Goal: Download file/media

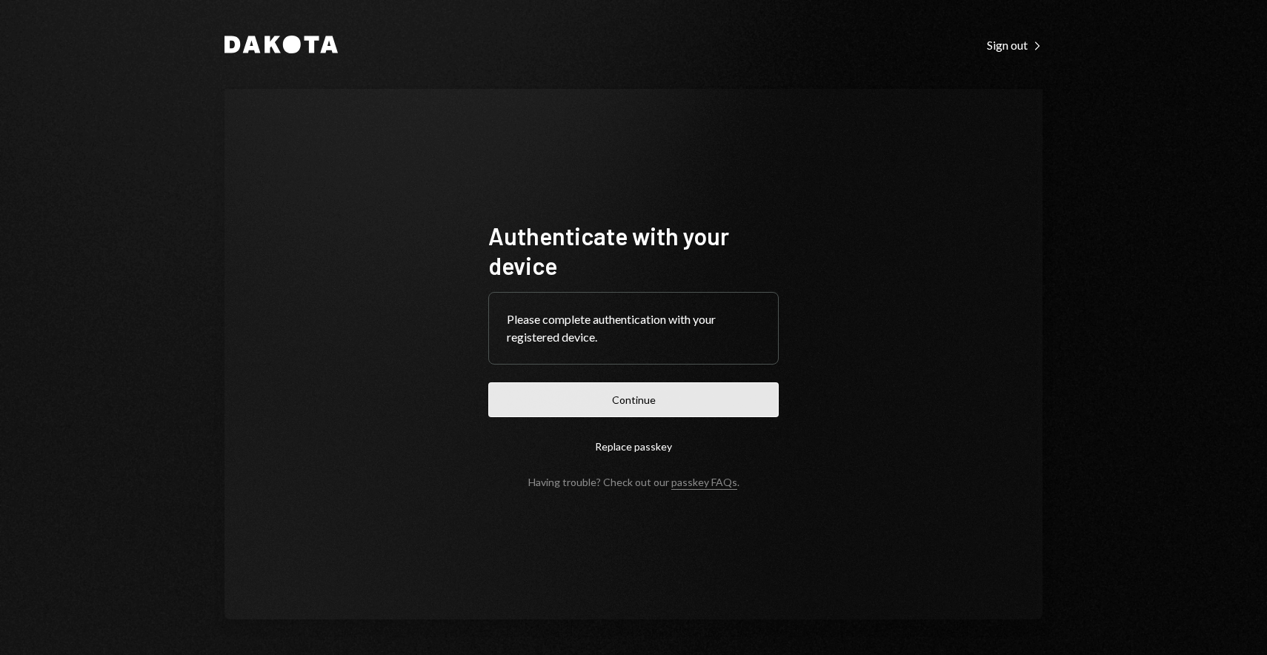
click at [657, 407] on button "Continue" at bounding box center [633, 399] width 290 height 35
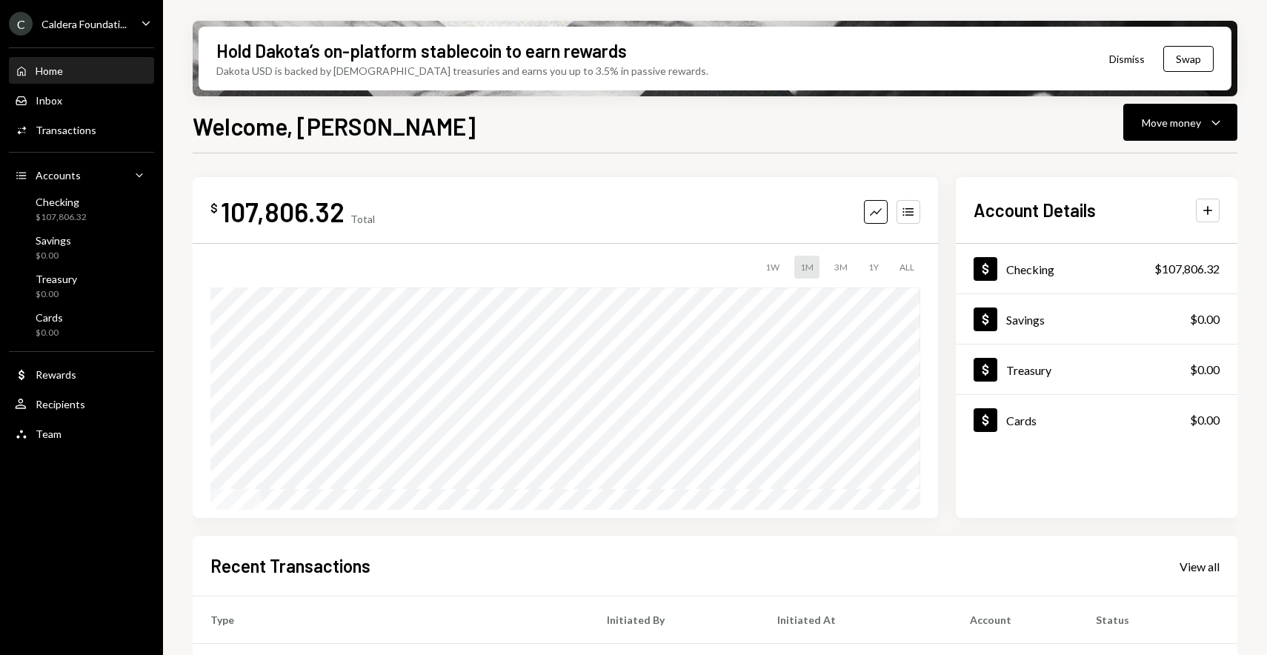
click at [80, 33] on div "C Caldera Foundati..." at bounding box center [68, 24] width 118 height 24
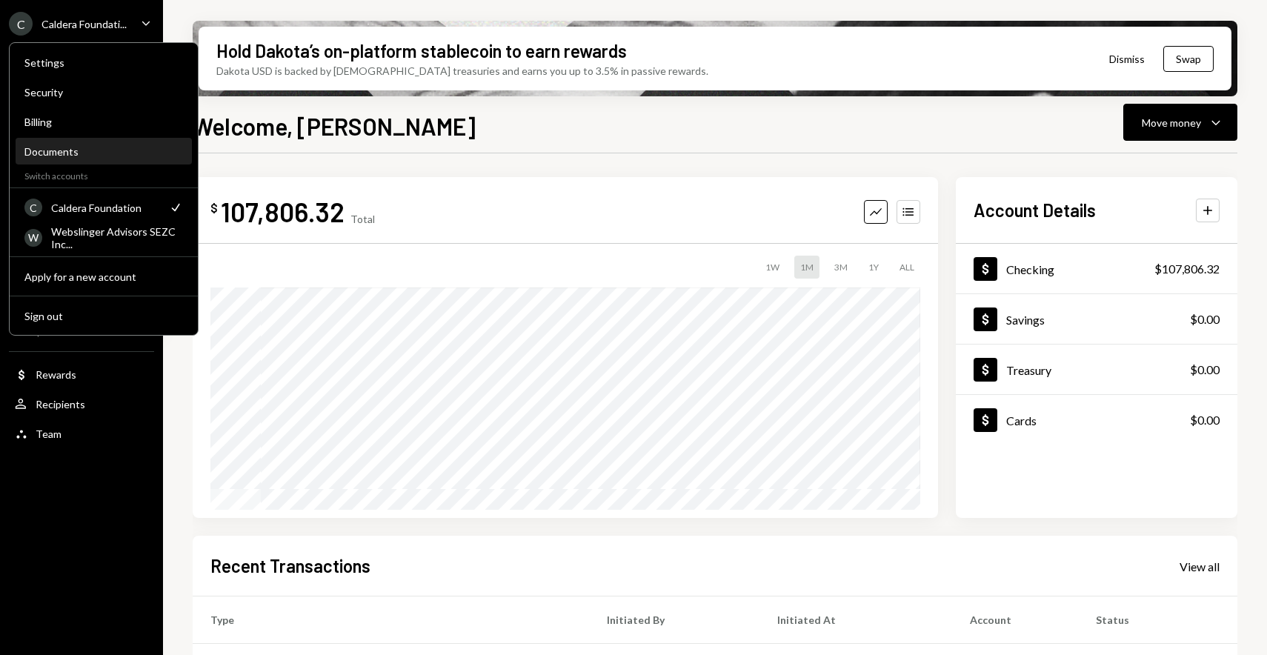
click at [52, 158] on div "Documents" at bounding box center [103, 151] width 159 height 25
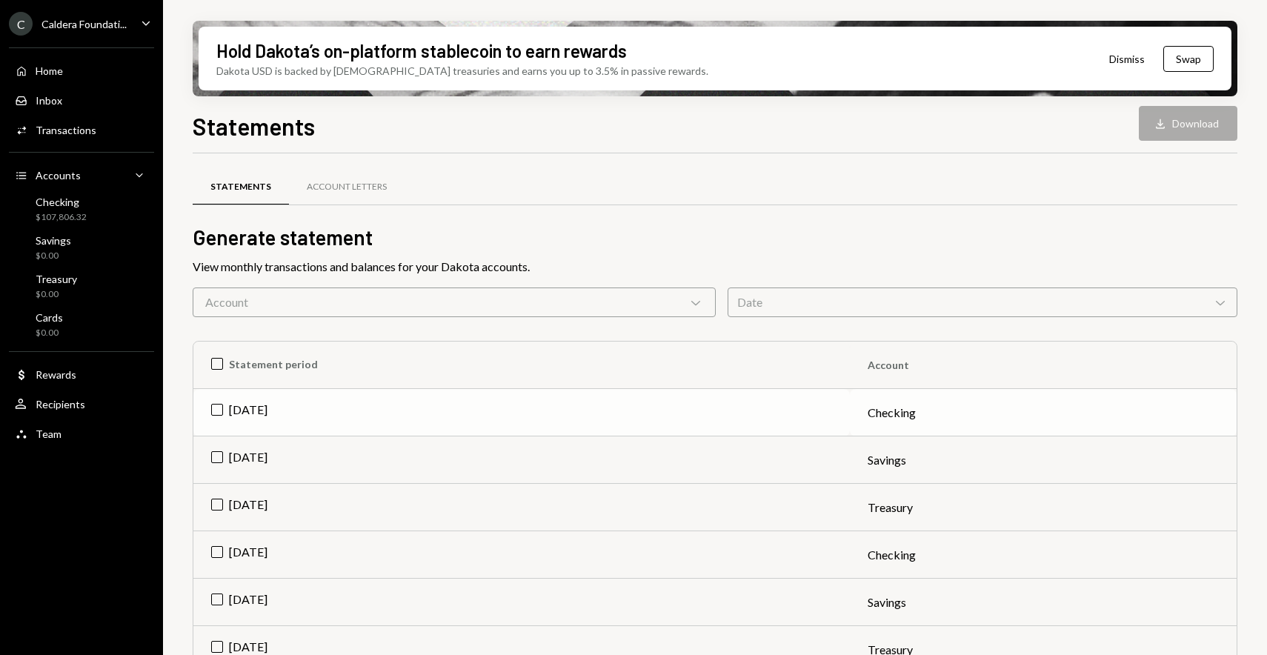
click at [513, 416] on td "[DATE]" at bounding box center [521, 412] width 656 height 47
click at [1186, 126] on button "Download Download" at bounding box center [1188, 123] width 99 height 35
click at [58, 71] on div "Home" at bounding box center [49, 70] width 27 height 13
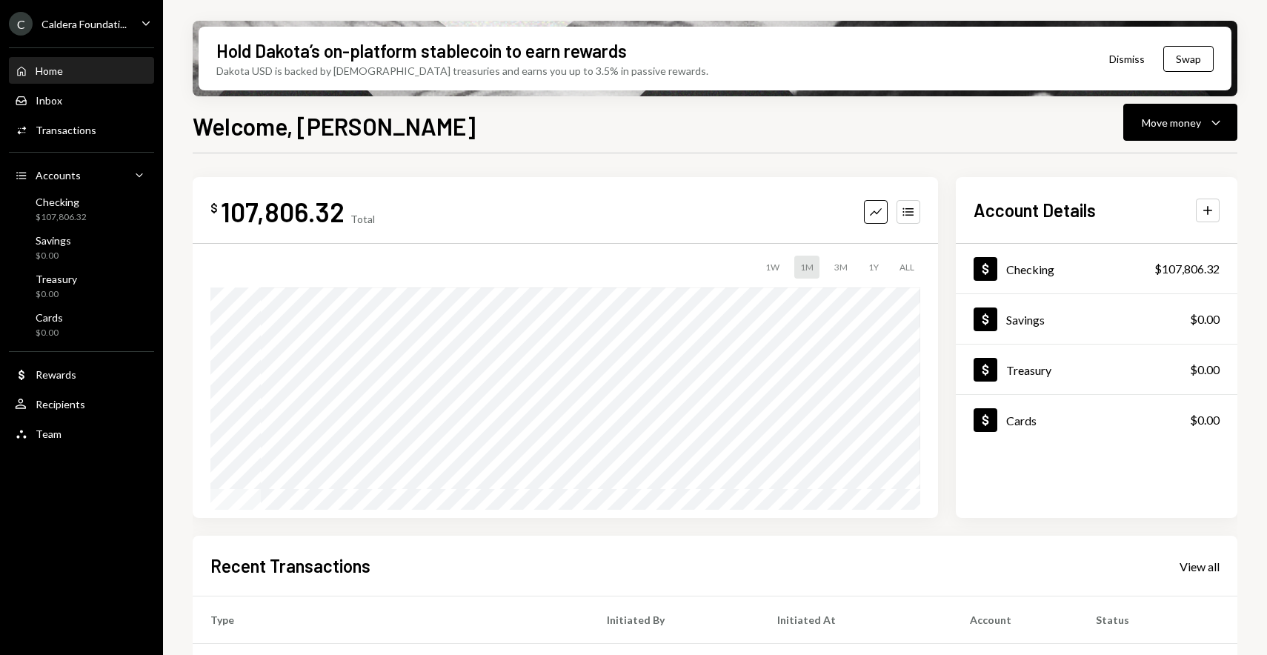
click at [62, 81] on div "Home Home" at bounding box center [81, 71] width 133 height 25
